Goal: Find specific page/section: Find specific page/section

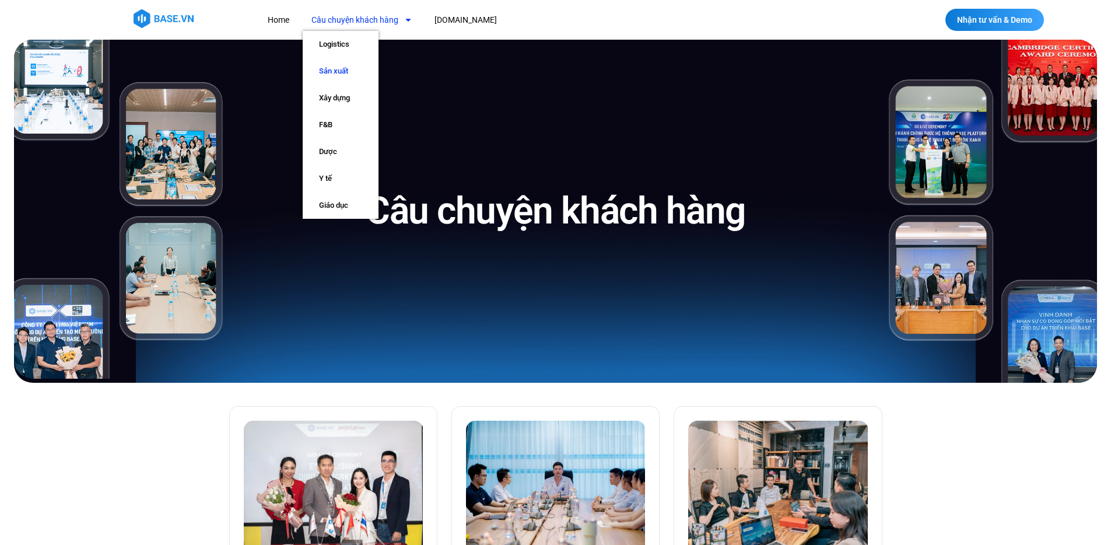
click at [332, 58] on link "Sản xuất" at bounding box center [341, 71] width 76 height 27
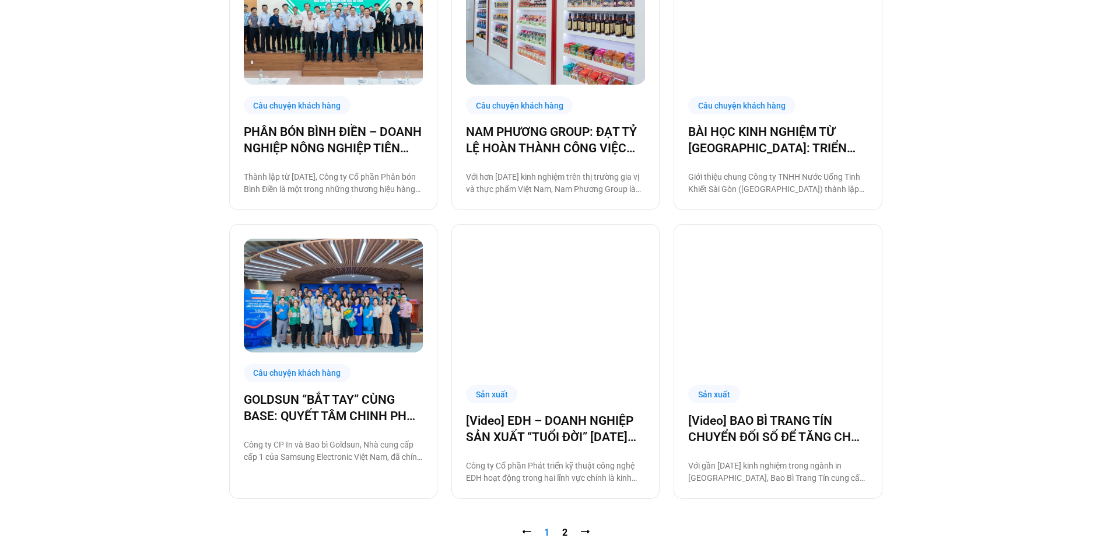
scroll to position [1108, 0]
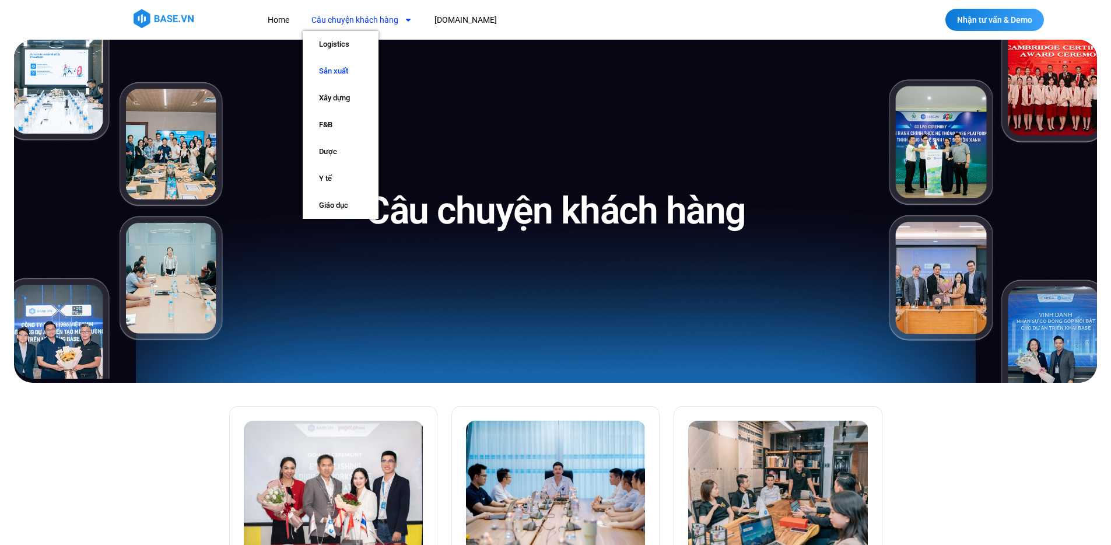
click at [349, 71] on link "Sản xuất" at bounding box center [341, 71] width 76 height 27
